Goal: Task Accomplishment & Management: Manage account settings

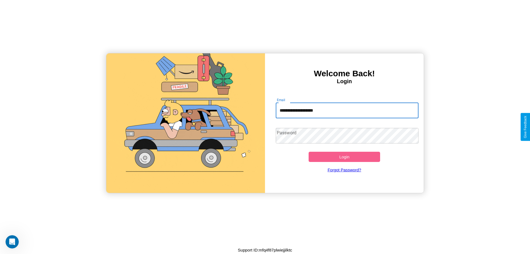
type input "**********"
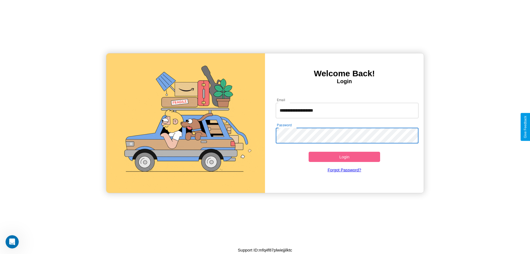
click at [344, 157] on button "Login" at bounding box center [345, 157] width 72 height 10
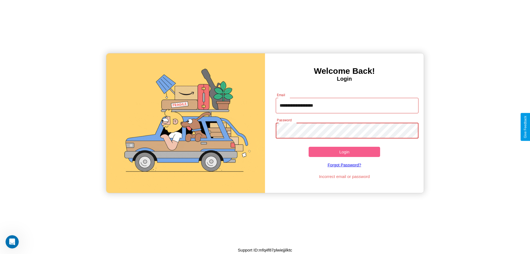
click at [344, 152] on button "Login" at bounding box center [345, 152] width 72 height 10
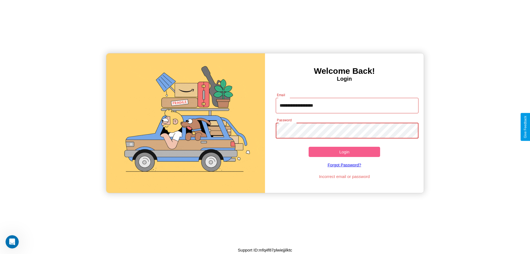
click at [344, 152] on button "Login" at bounding box center [345, 152] width 72 height 10
